Goal: Book appointment/travel/reservation

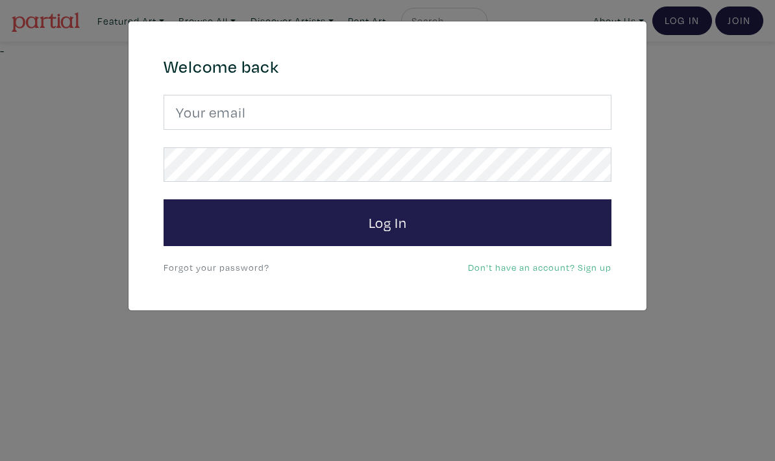
click at [556, 216] on button "Log In" at bounding box center [388, 222] width 448 height 47
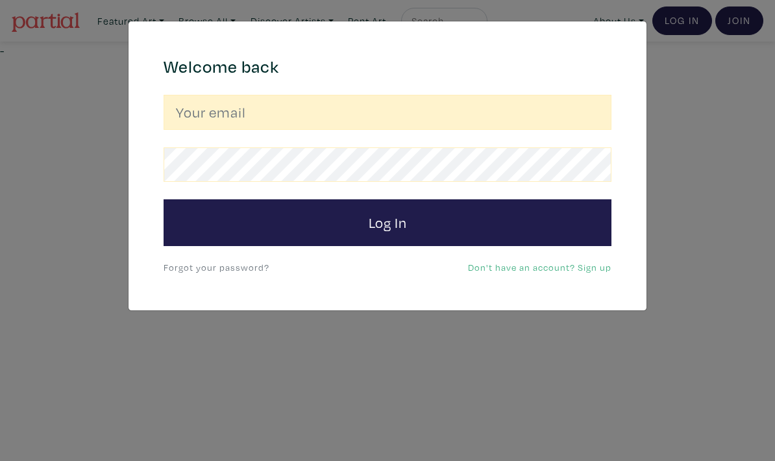
click at [566, 120] on input "email" at bounding box center [388, 112] width 448 height 35
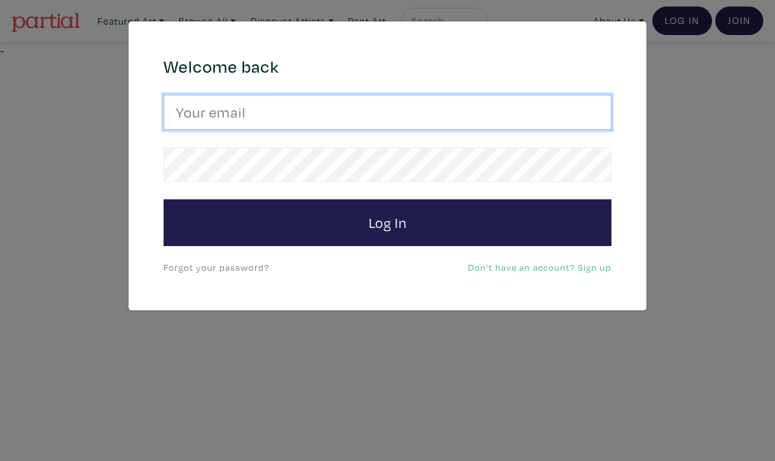
type input "[EMAIL_ADDRESS][DOMAIN_NAME]"
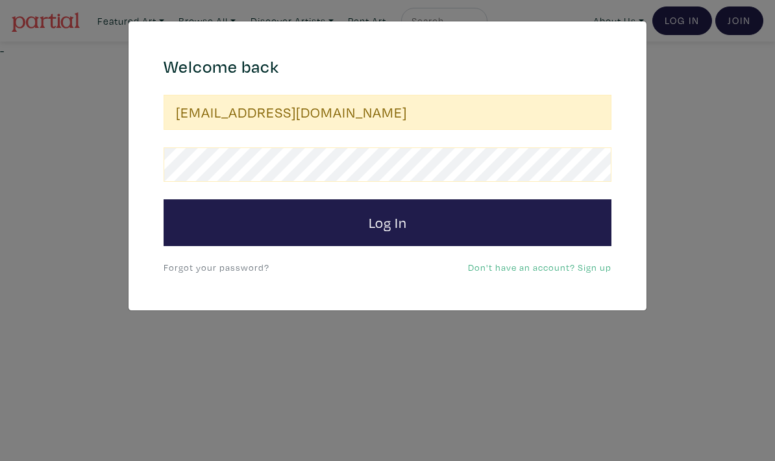
click at [609, 217] on button "Log In" at bounding box center [388, 222] width 448 height 47
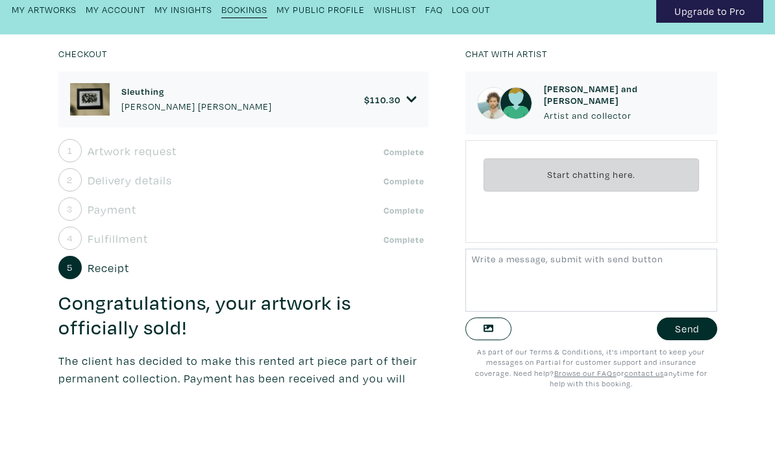
click at [106, 226] on span "Delivery details" at bounding box center [130, 235] width 84 height 18
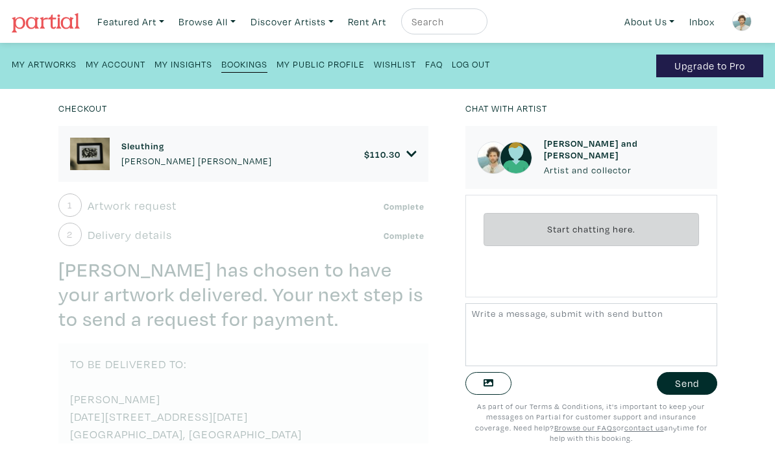
click at [145, 151] on link "Sleuthing Fisher Monahan" at bounding box center [196, 154] width 151 height 28
click at [76, 109] on small "Checkout" at bounding box center [82, 108] width 49 height 12
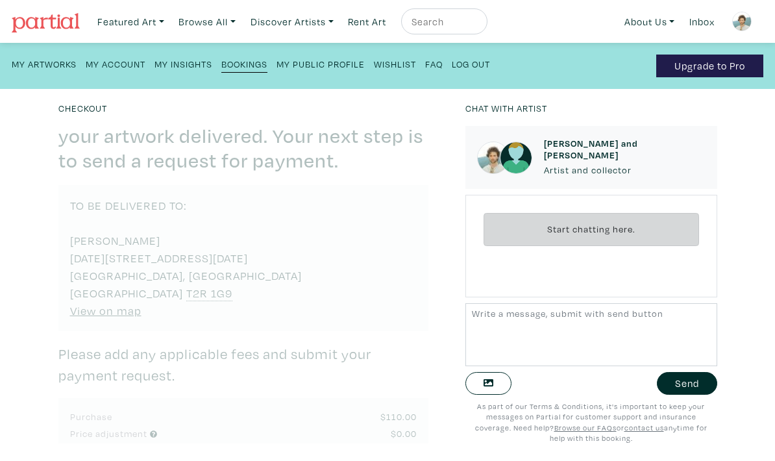
scroll to position [159, 0]
